Goal: Task Accomplishment & Management: Use online tool/utility

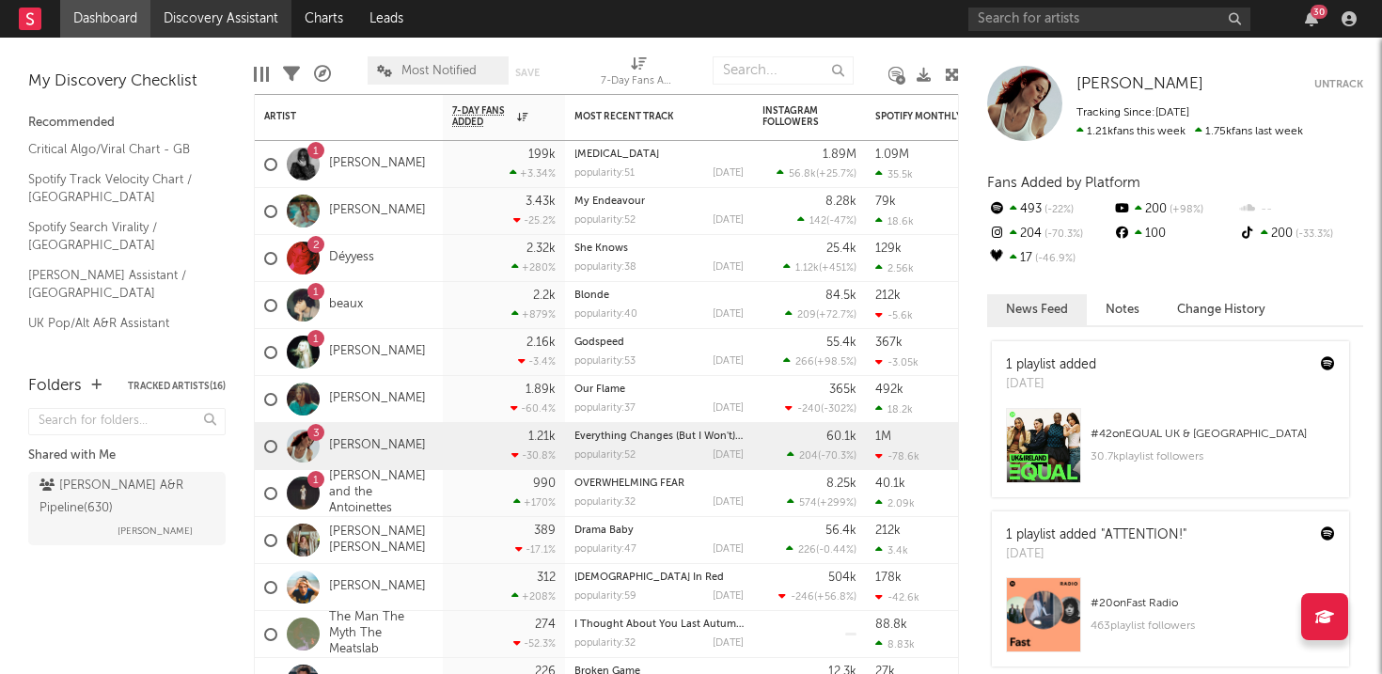
click at [204, 11] on link "Discovery Assistant" at bounding box center [220, 19] width 141 height 38
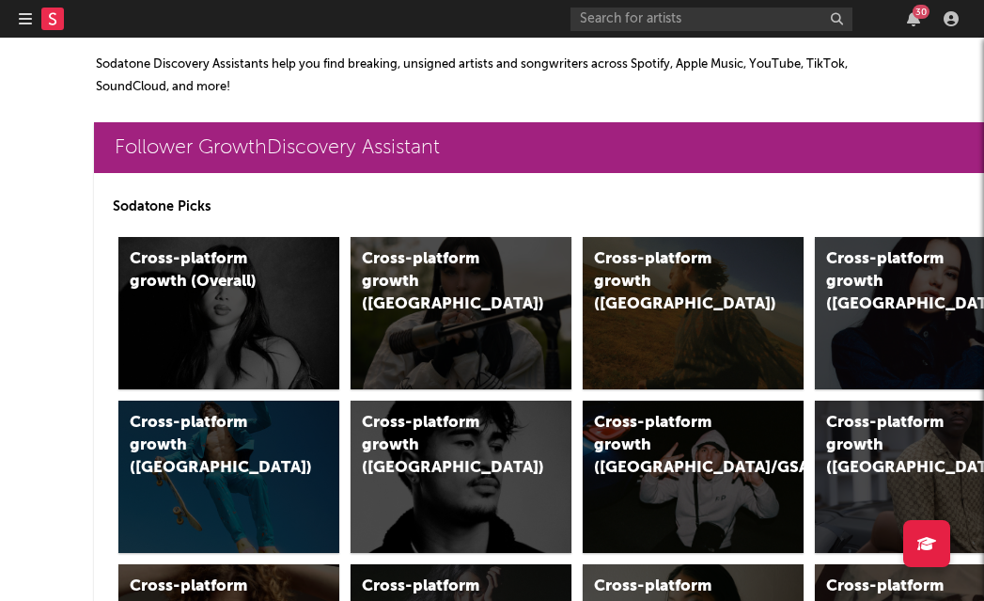
click at [886, 28] on div "30" at bounding box center [768, 19] width 395 height 38
click at [900, 28] on div "30" at bounding box center [768, 19] width 395 height 38
click at [910, 28] on div "30" at bounding box center [768, 19] width 395 height 38
click at [914, 15] on div "30" at bounding box center [921, 12] width 17 height 14
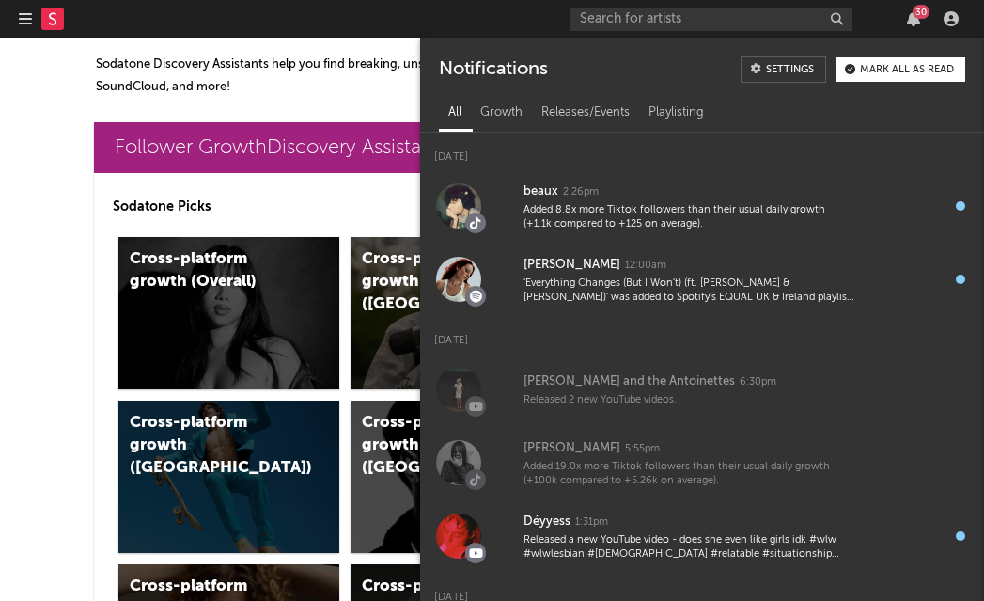
click at [920, 72] on div "Mark all as read" at bounding box center [907, 70] width 94 height 10
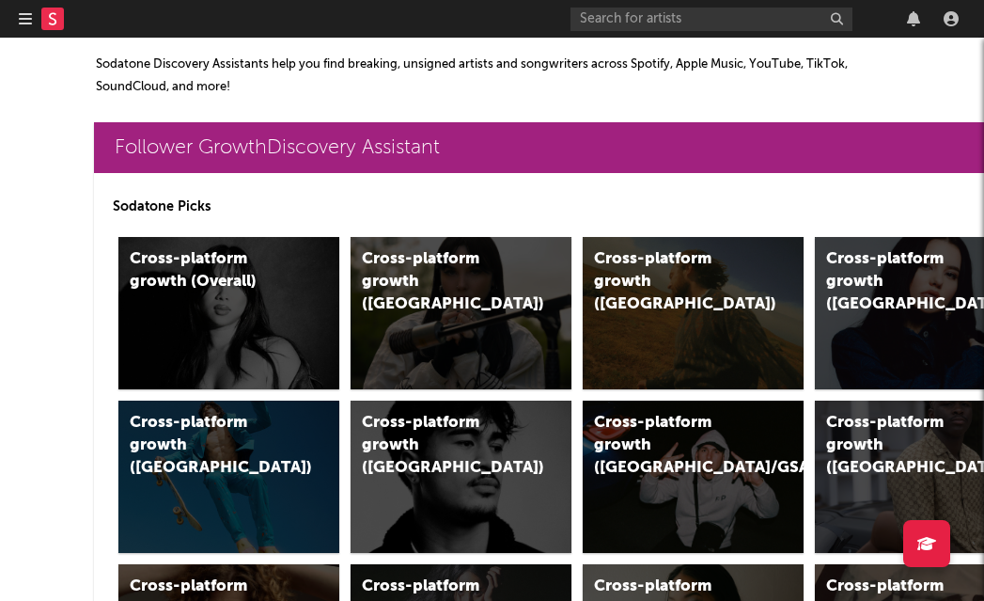
click at [914, 29] on div at bounding box center [768, 19] width 395 height 38
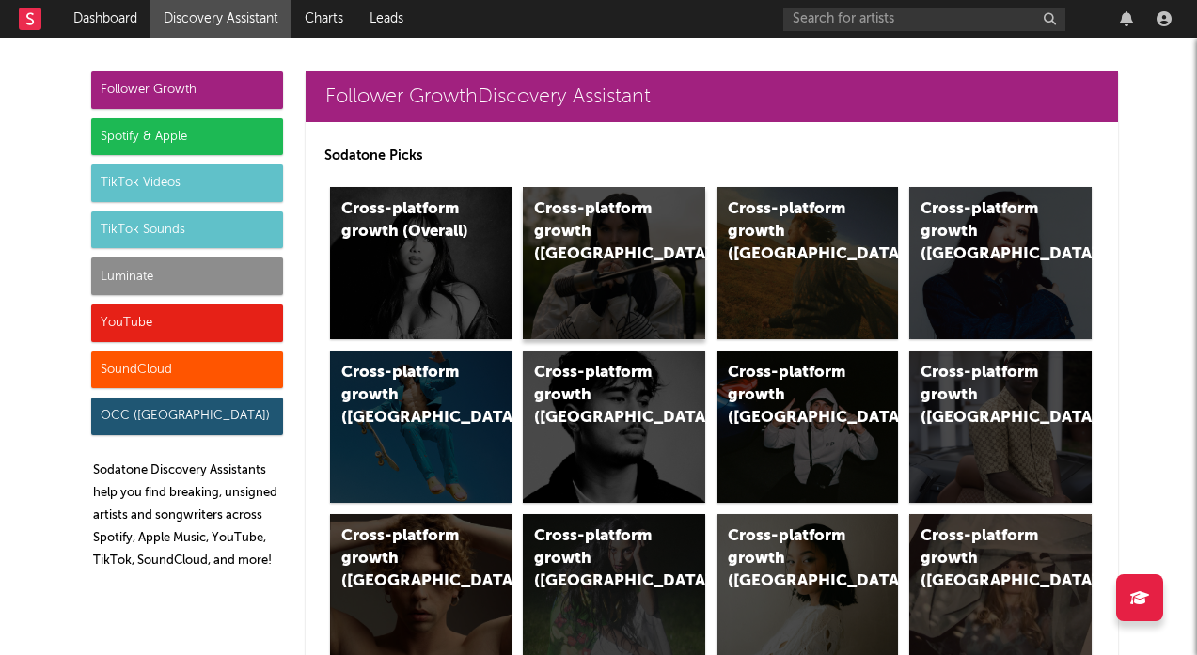
click at [585, 223] on div "Cross-platform growth ([GEOGRAPHIC_DATA])" at bounding box center [598, 232] width 128 height 68
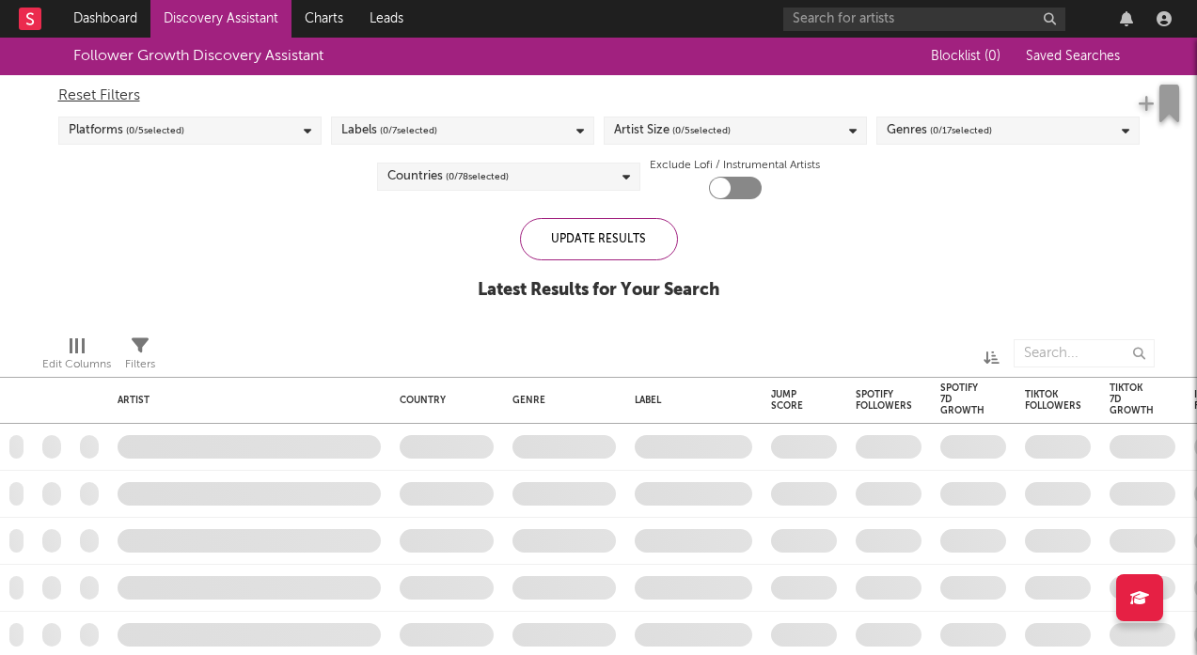
checkbox input "true"
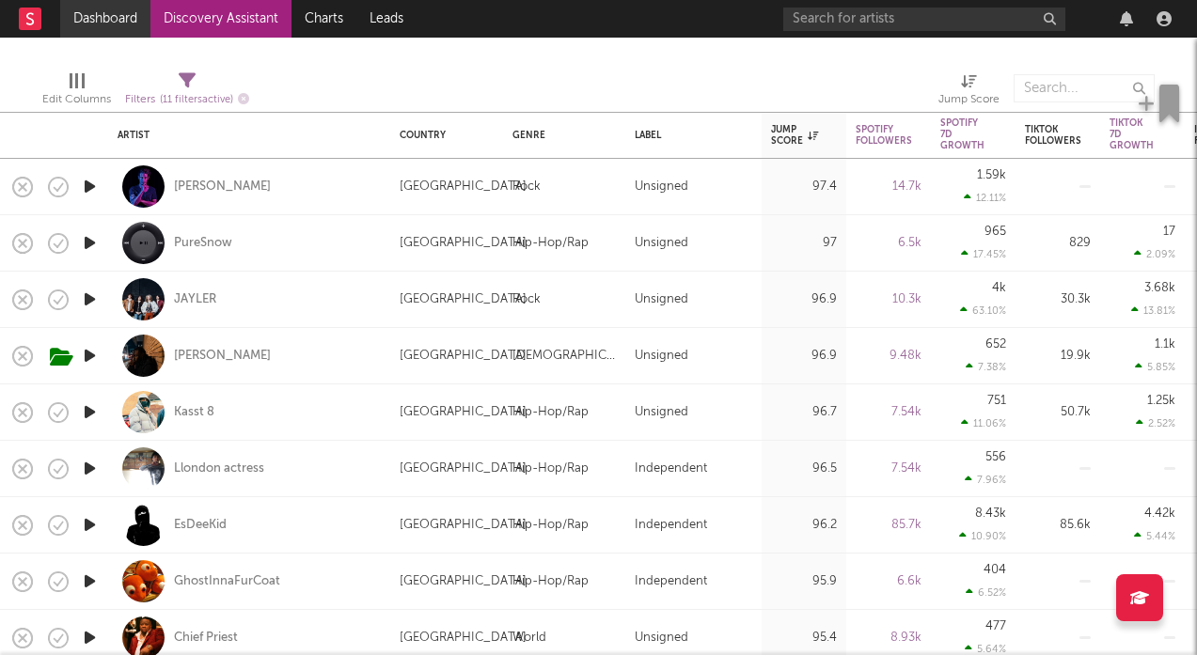
click at [112, 31] on link "Dashboard" at bounding box center [105, 19] width 90 height 38
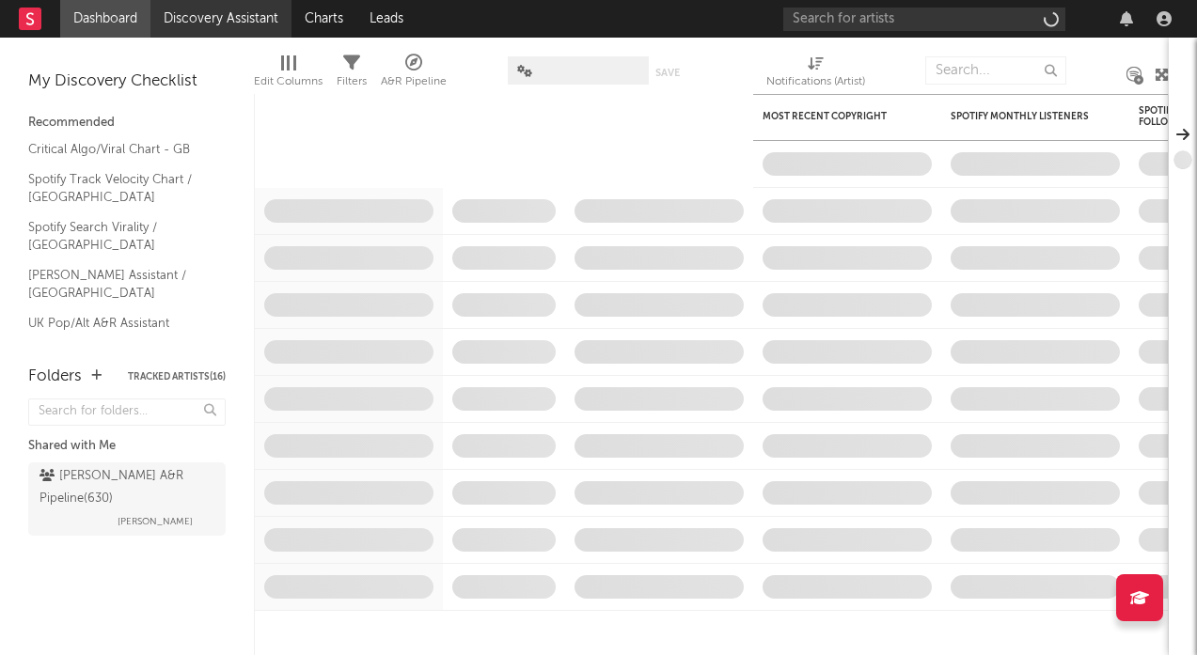
click at [172, 21] on link "Discovery Assistant" at bounding box center [220, 19] width 141 height 38
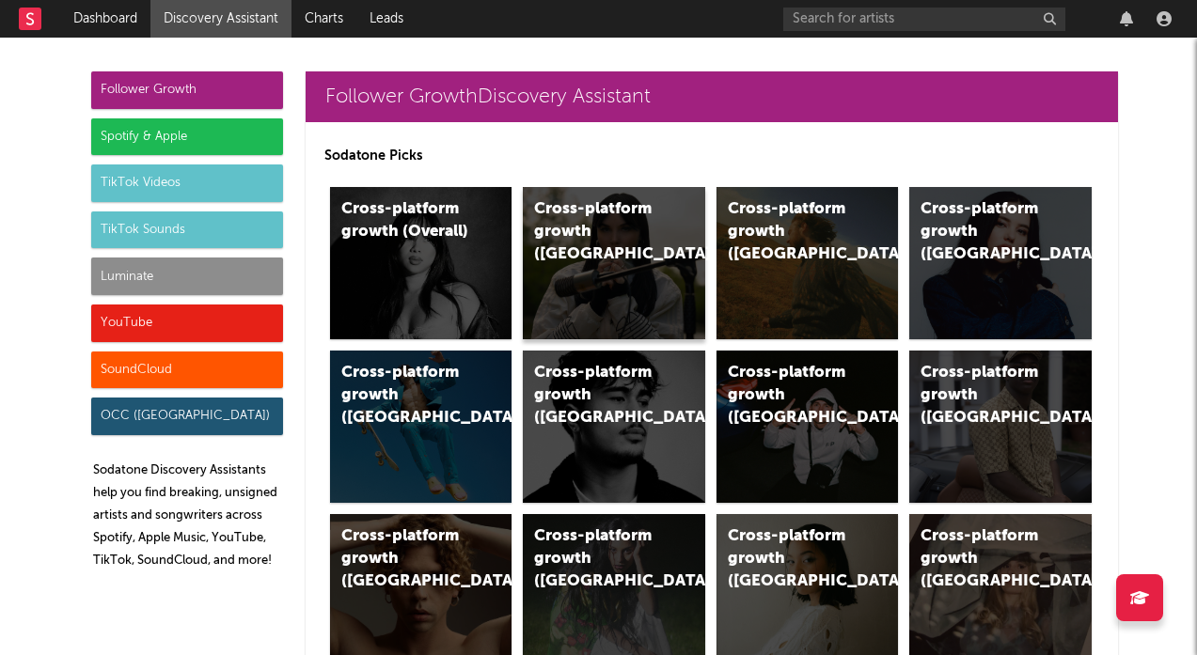
click at [580, 222] on div "Cross-platform growth ([GEOGRAPHIC_DATA])" at bounding box center [598, 232] width 128 height 68
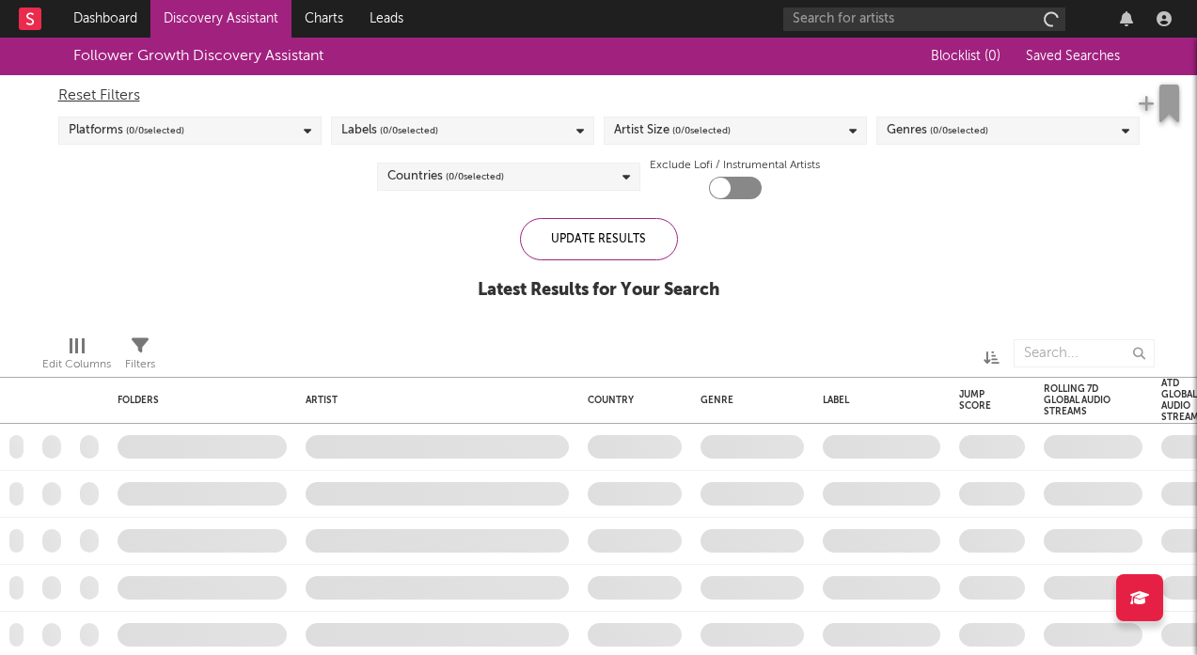
checkbox input "true"
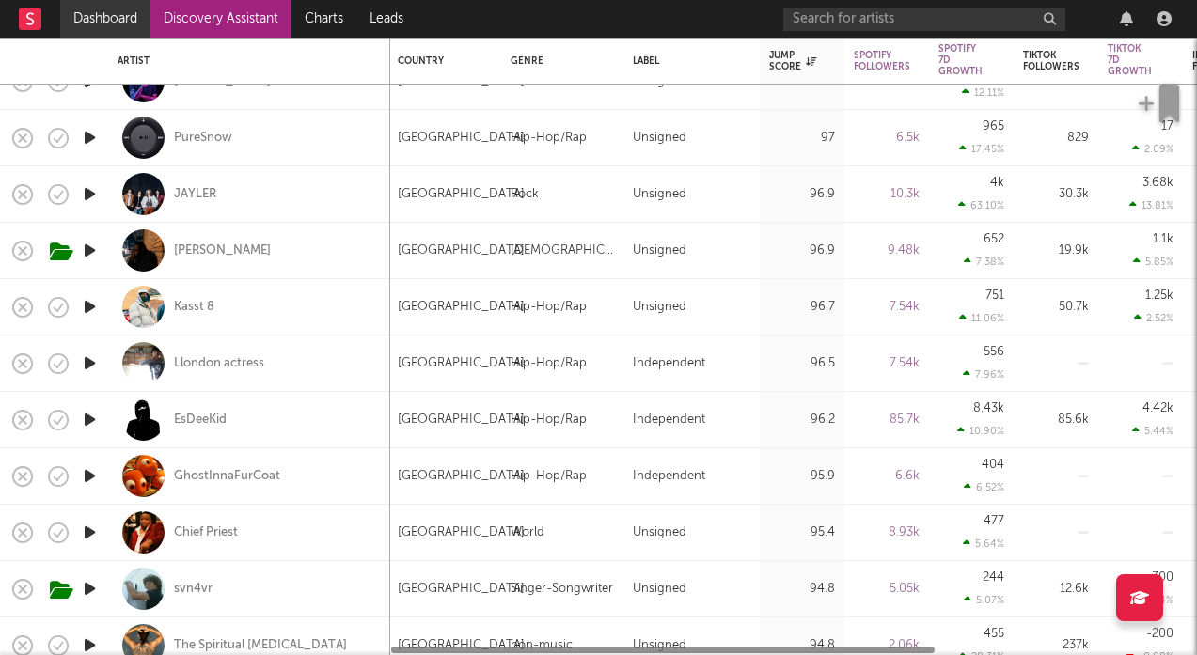
click at [71, 5] on link "Dashboard" at bounding box center [105, 19] width 90 height 38
